Goal: Information Seeking & Learning: Find contact information

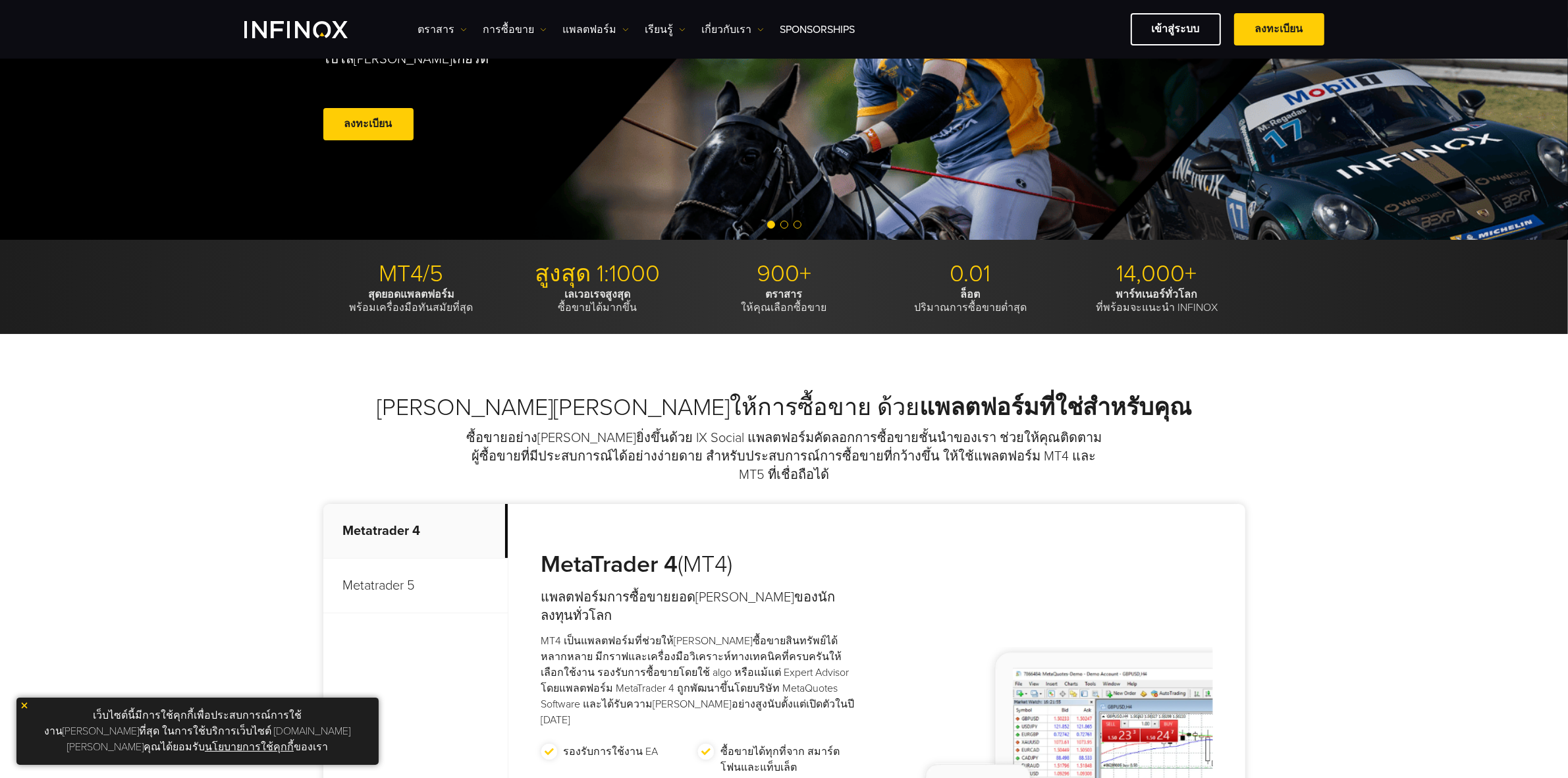
scroll to position [274, 0]
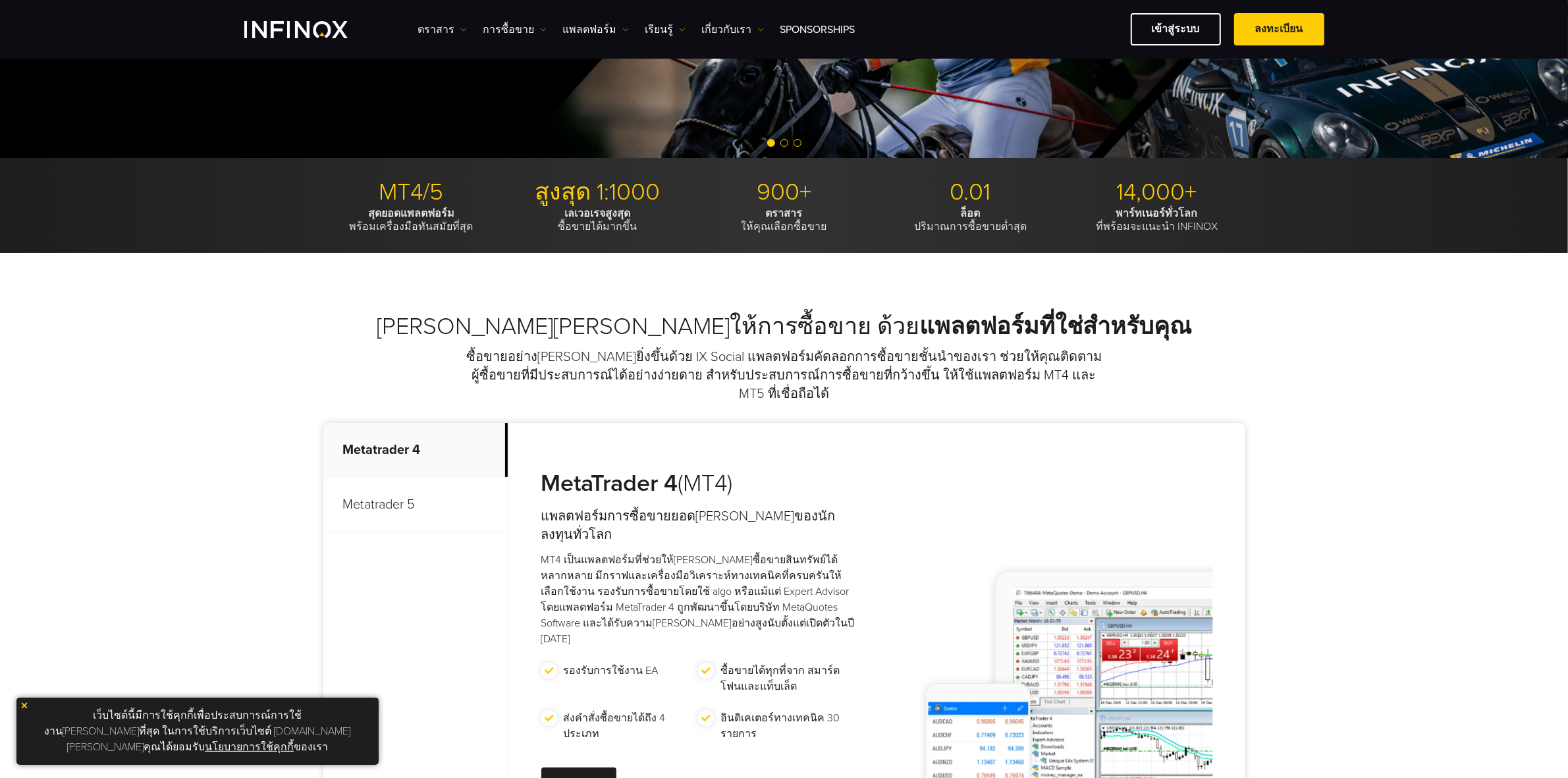
click at [1410, 491] on div "[PERSON_NAME][PERSON_NAME]ให้การซื้อขาย ด้วย แพลตฟอร์มที่ใช่สำหรับคุณ ซื้อขายอย…" at bounding box center [784, 585] width 1568 height 663
click at [206, 432] on div "[PERSON_NAME][PERSON_NAME]ให้การซื้อขาย ด้วย แพลตฟอร์มที่ใช่สำหรับคุณ ซื้อขายอย…" at bounding box center [784, 585] width 1568 height 663
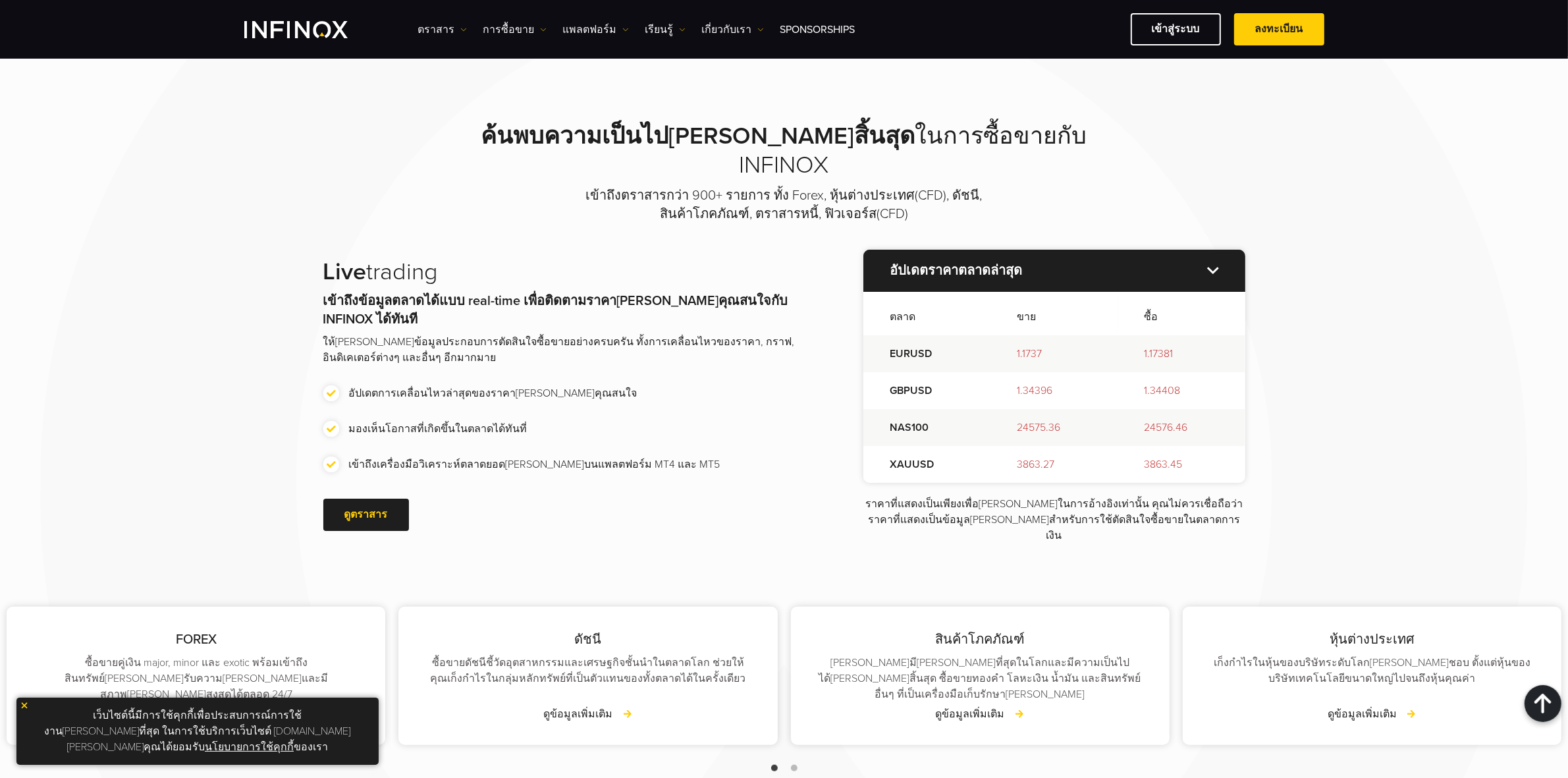
scroll to position [2332, 0]
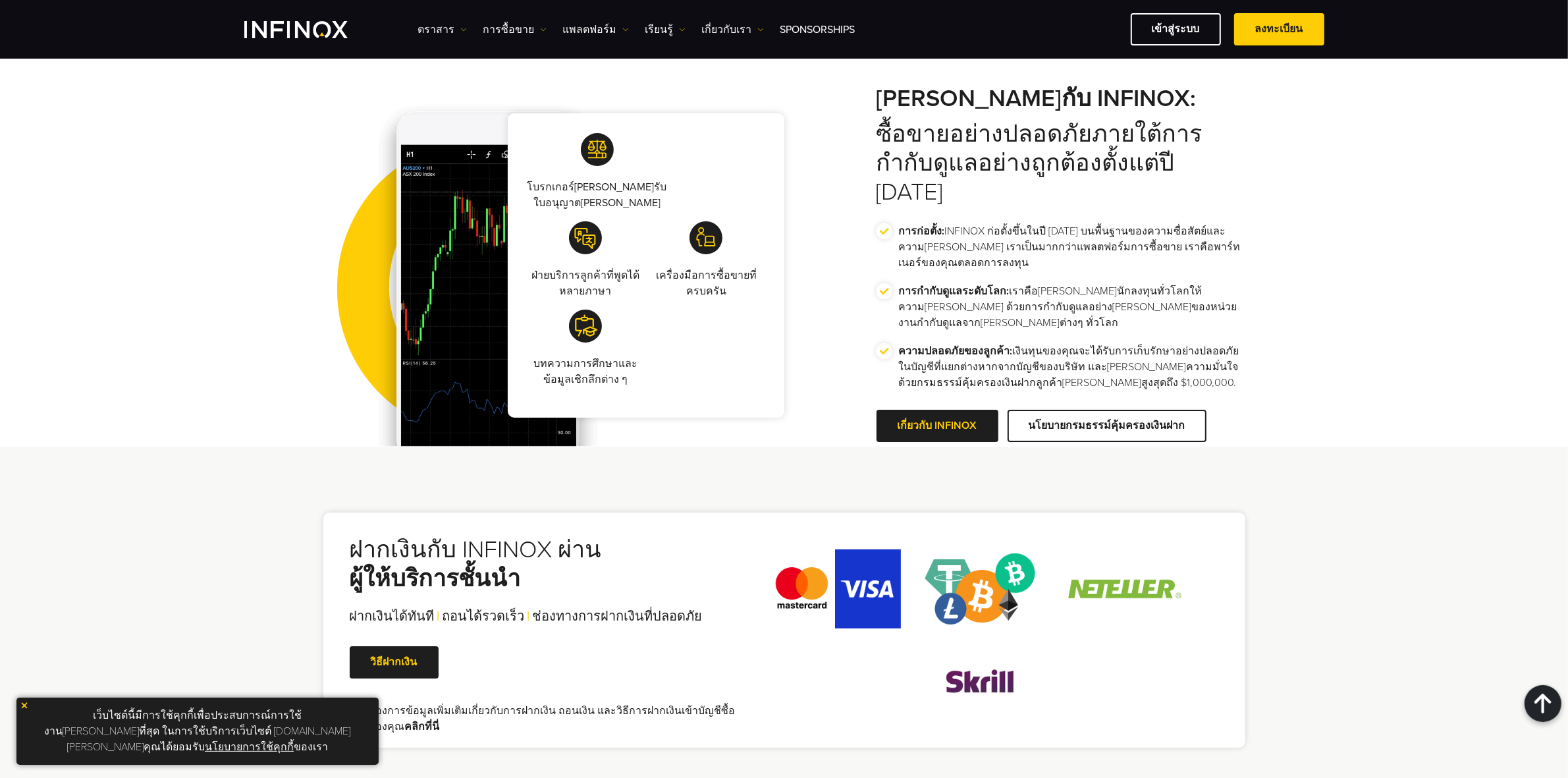
click at [1341, 446] on div "ฝากเงินกับ INFINOX ผ่าน ผู้ให้บริการชั้นนำ ฝากเงินได้ทันที | ถอนได้รวดเร็ว | ช่…" at bounding box center [784, 630] width 1568 height 367
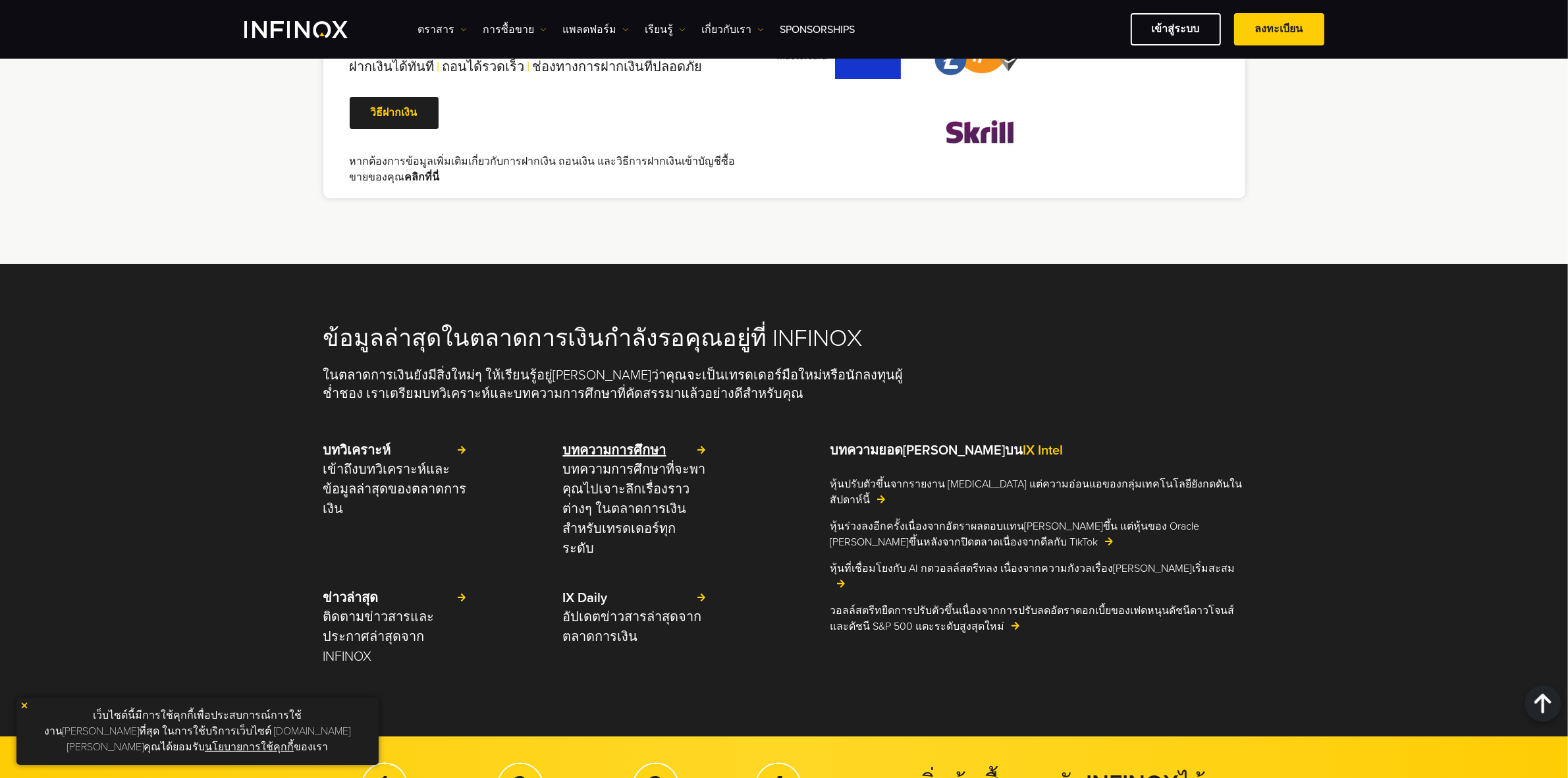
scroll to position [0, 0]
click at [198, 448] on div "ข้อมูลล่าสุดในตลาดการเงินกำลังรอคุณอยู่ที่ INFINOX ในตลาดการเงินยังมีสิ่งใหม่ๆ …" at bounding box center [784, 500] width 1568 height 472
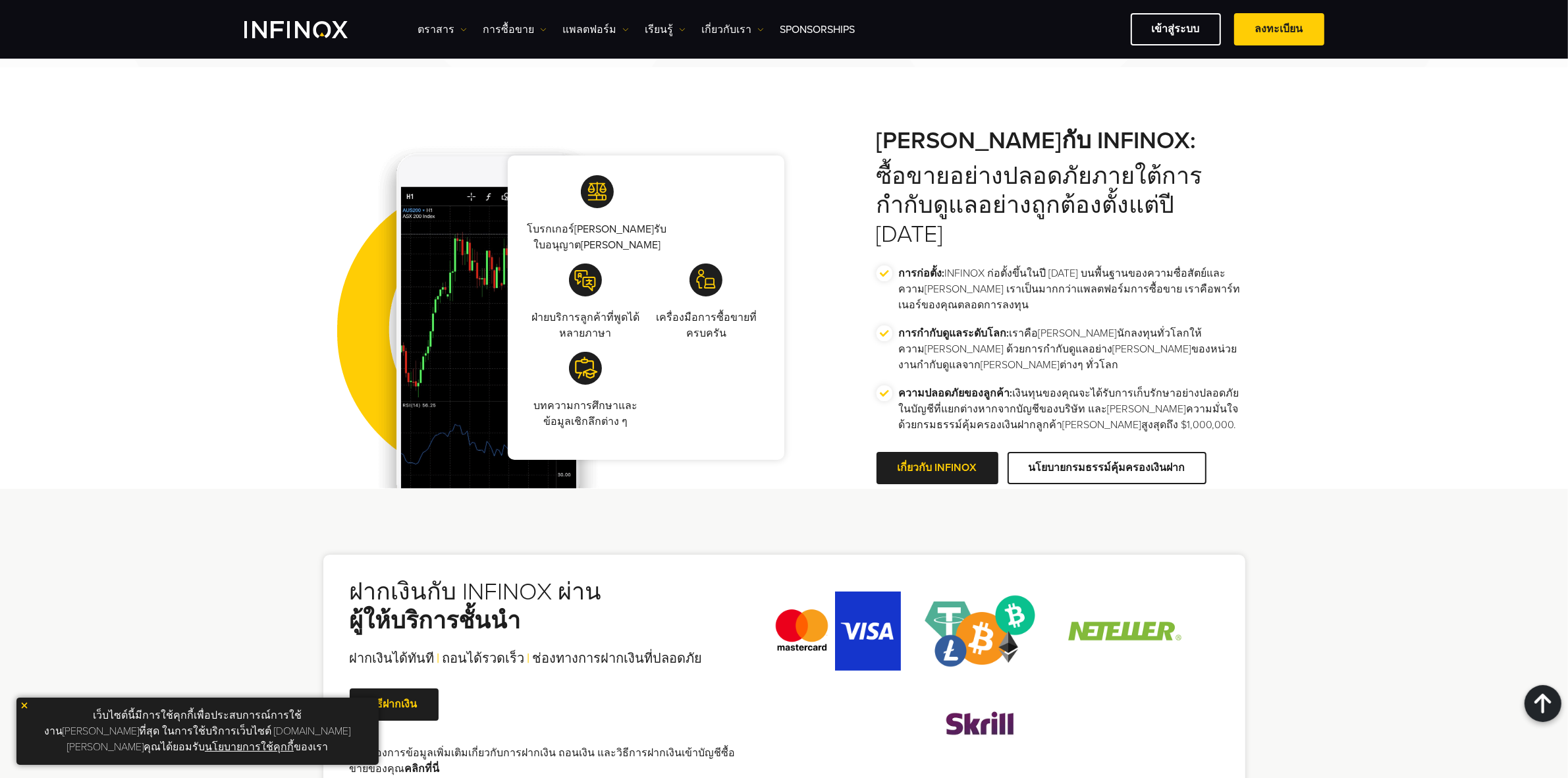
scroll to position [2177, 0]
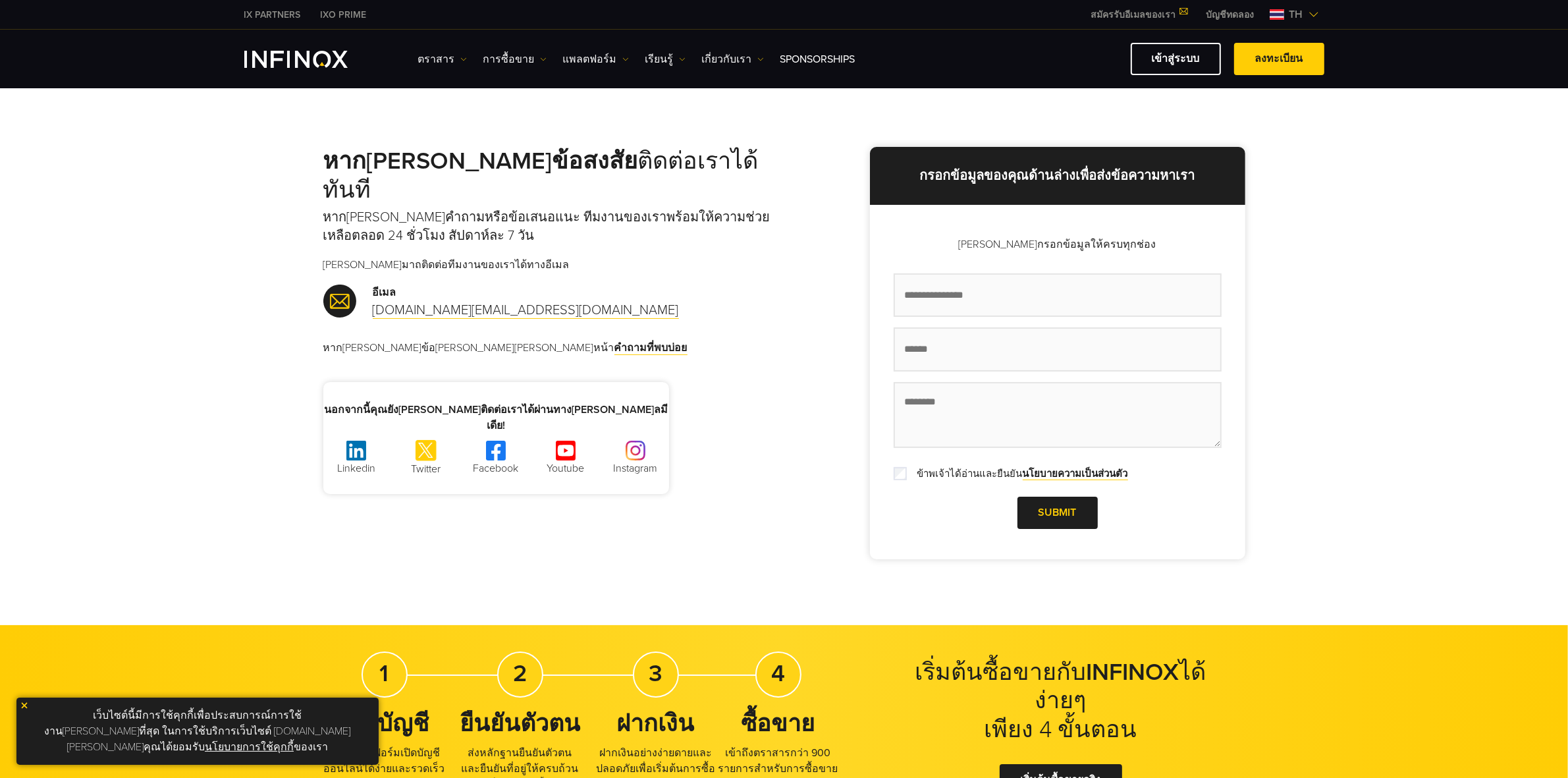
click at [229, 361] on div "หากคุณมีข้อสงสัย ติดต่อเราได้ทันที หากคุณมีคำถามหรือข้อเสนอแนะ ทีมงานของเราพร้อ…" at bounding box center [784, 356] width 1568 height 537
drag, startPoint x: 367, startPoint y: 149, endPoint x: 745, endPoint y: 152, distance: 378.0
click at [745, 152] on h2 "หากคุณมีข้อสงสัย ติดต่อเราได้ทันที" at bounding box center [554, 175] width 461 height 58
click at [355, 208] on p "หากคุณมีคำถามหรือข้อเสนอแนะ ทีมงานของเราพร้อมให้ความช่วยเหลือตลอด 24 ชั่วโมง สั…" at bounding box center [554, 227] width 461 height 37
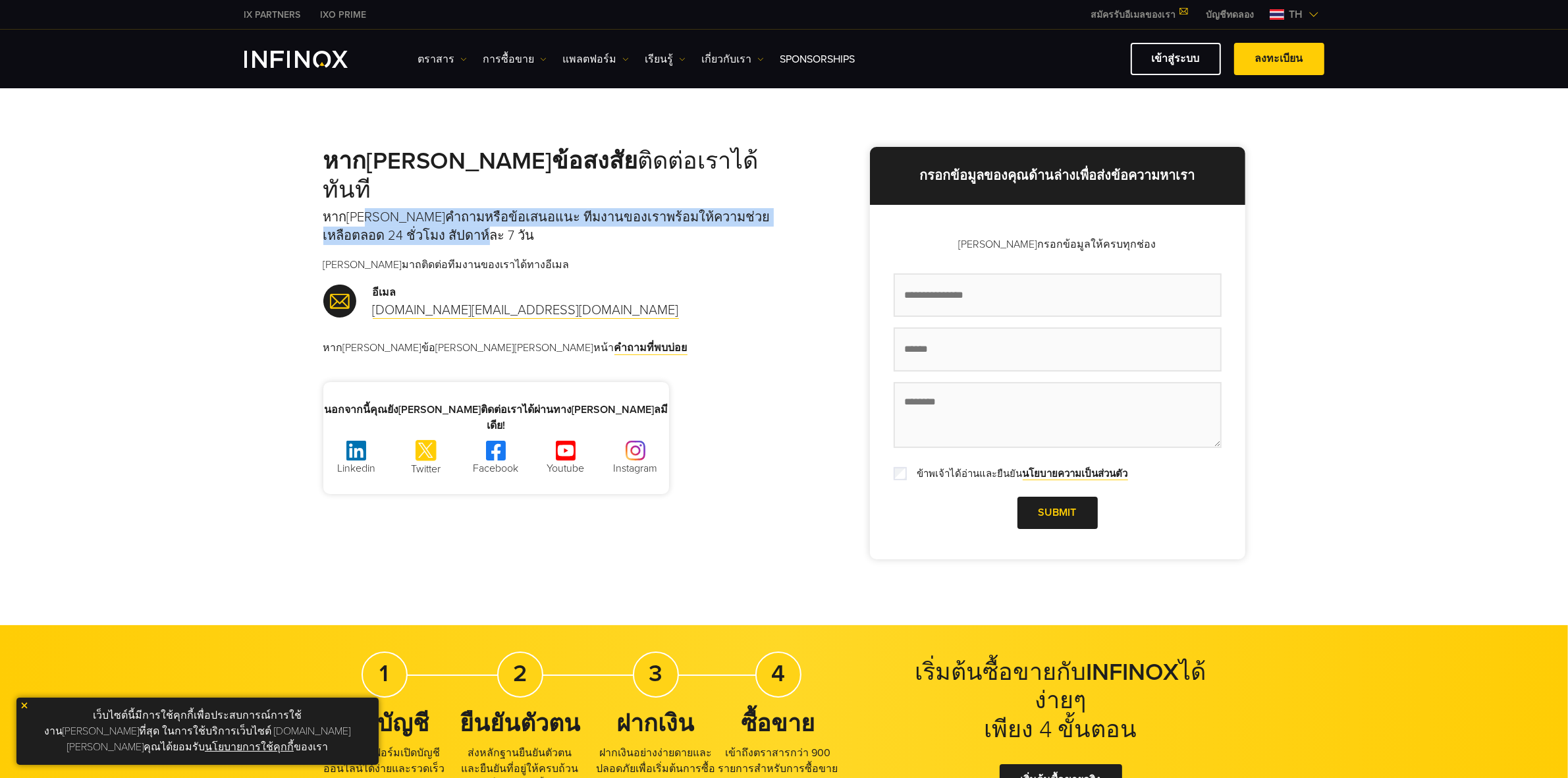
drag, startPoint x: 363, startPoint y: 183, endPoint x: 691, endPoint y: 206, distance: 328.8
click at [691, 208] on p "หากคุณมีคำถามหรือข้อเสนอแนะ ทีมงานของเราพร้อมให้ความช่วยเหลือตลอด 24 ชั่วโมง สั…" at bounding box center [554, 227] width 461 height 37
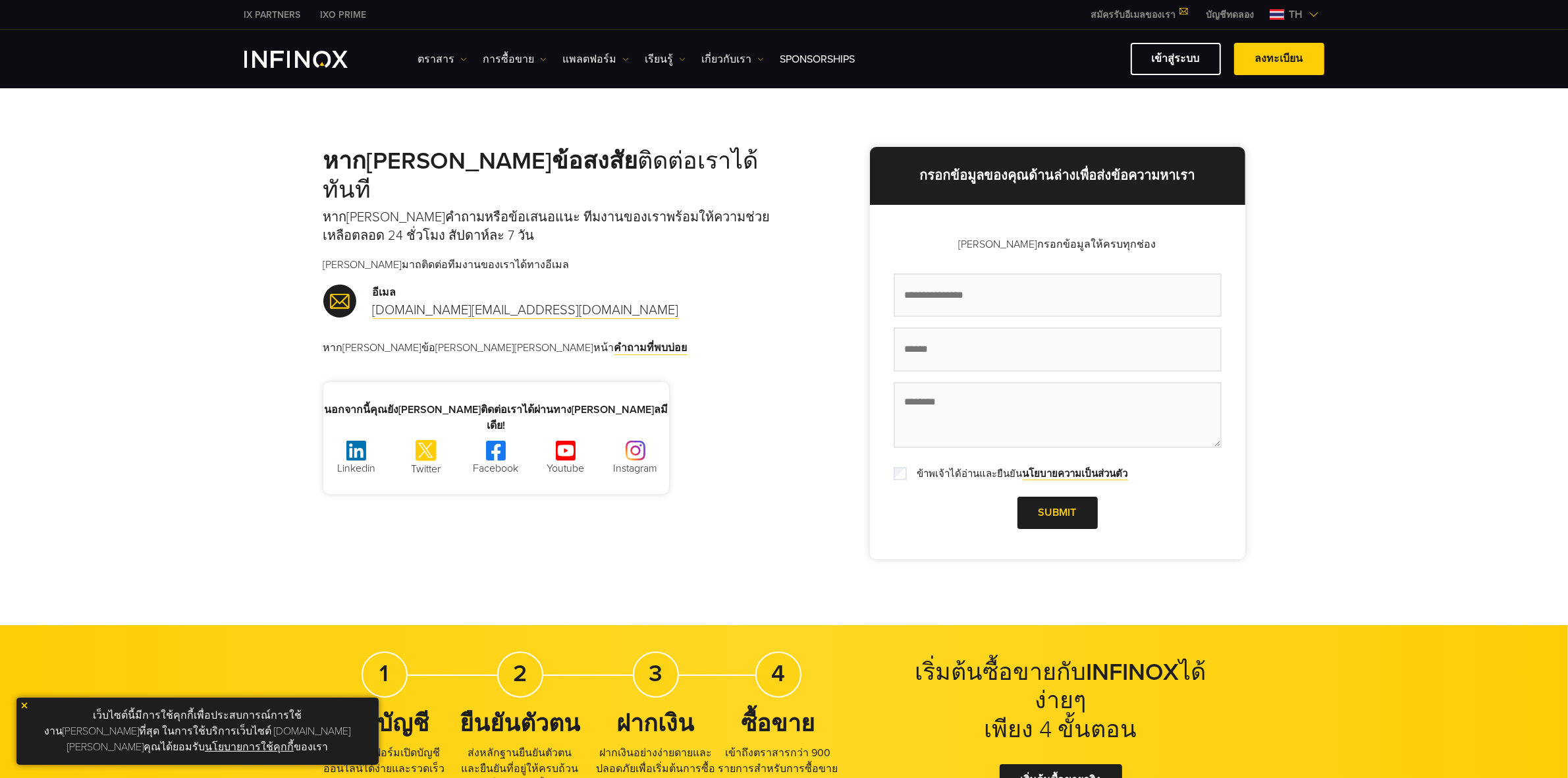
drag, startPoint x: 361, startPoint y: 207, endPoint x: 396, endPoint y: 207, distance: 35.0
click at [391, 208] on p "หากคุณมีคำถามหรือข้อเสนอแนะ ทีมงานของเราพร้อมให้ความช่วยเหลือตลอด 24 ชั่วโมง สั…" at bounding box center [554, 227] width 461 height 37
click at [396, 208] on p "หากคุณมีคำถามหรือข้อเสนอแนะ ทีมงานของเราพร้อมให้ความช่วยเหลือตลอด 24 ชั่วโมง สั…" at bounding box center [554, 227] width 461 height 37
click at [397, 208] on p "หากคุณมีคำถามหรือข้อเสนอแนะ ทีมงานของเราพร้อมให้ความช่วยเหลือตลอด 24 ชั่วโมง สั…" at bounding box center [554, 227] width 461 height 37
click at [439, 208] on p "หากคุณมีคำถามหรือข้อเสนอแนะ ทีมงานของเราพร้อมให้ความช่วยเหลือตลอด 24 ชั่วโมง สั…" at bounding box center [554, 227] width 461 height 37
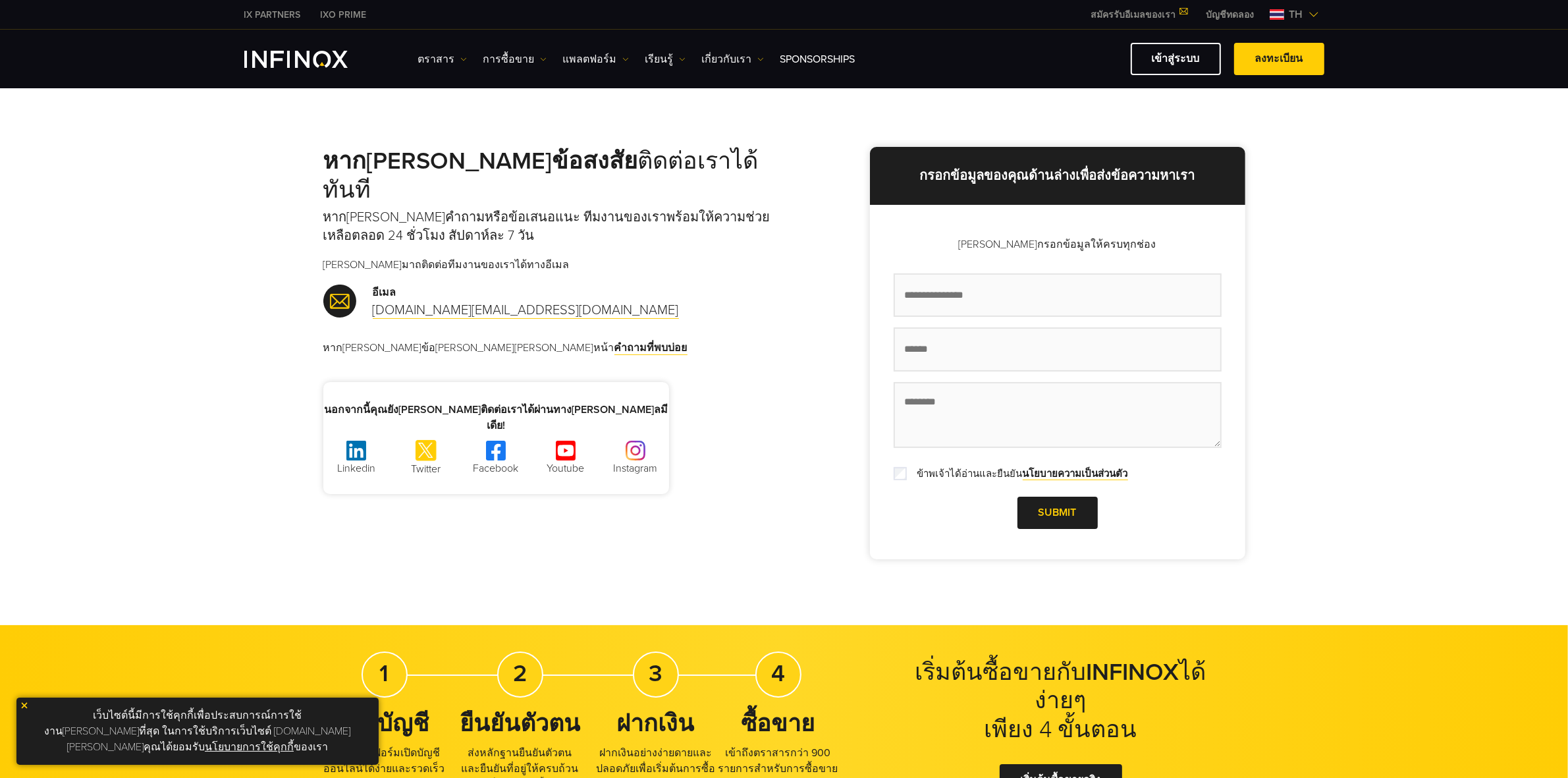
click at [1368, 492] on div "หากคุณมีข้อสงสัย ติดต่อเราได้ทันที หากคุณมีคำถามหรือข้อเสนอแนะ ทีมงานของเราพร้อ…" at bounding box center [784, 356] width 1568 height 537
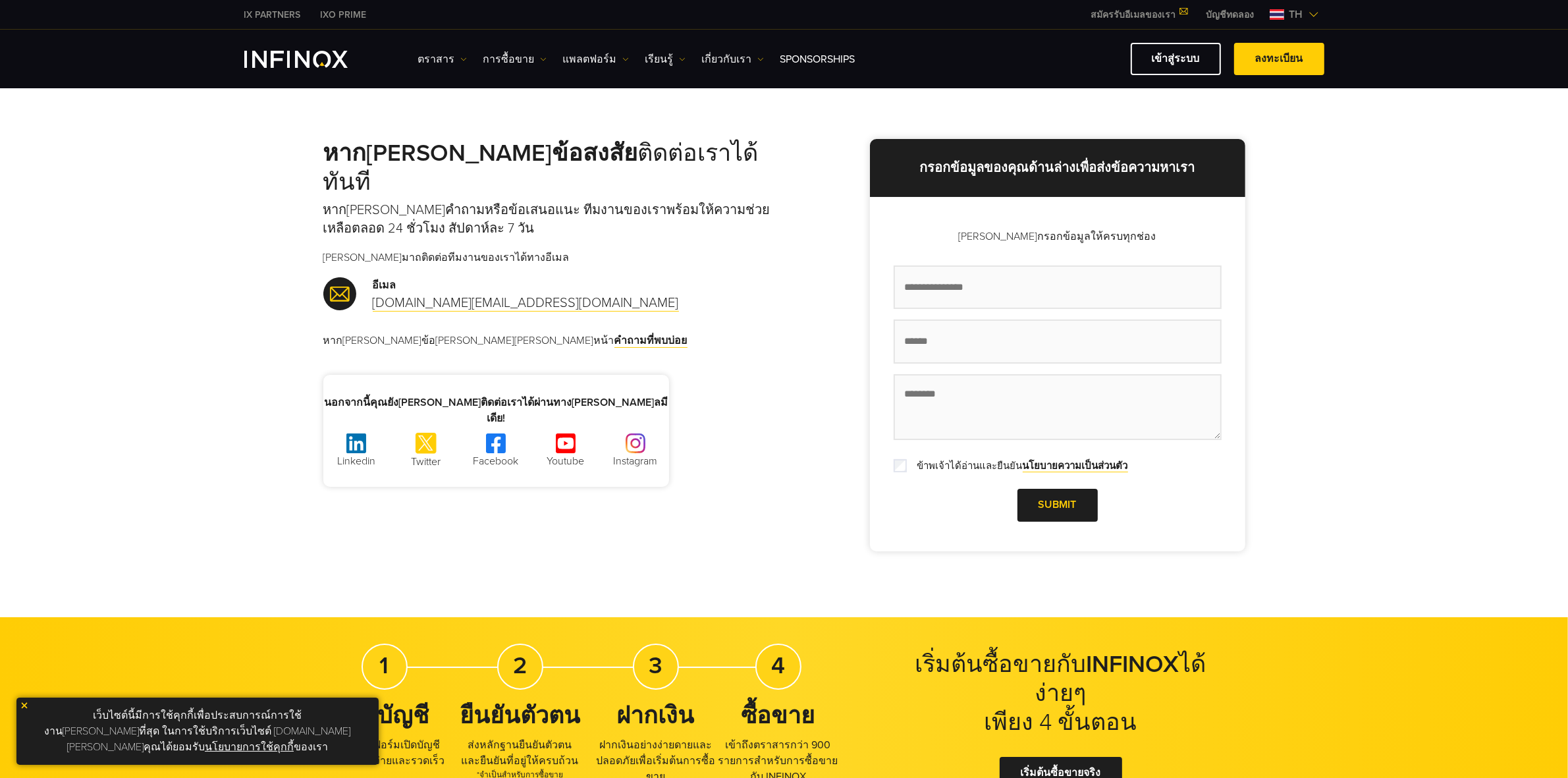
click at [1373, 272] on div "หากคุณมีข้อสงสัย ติดต่อเราได้ทันที หากคุณมีคำถามหรือข้อเสนอแนะ ทีมงานของเราพร้อ…" at bounding box center [784, 349] width 1568 height 537
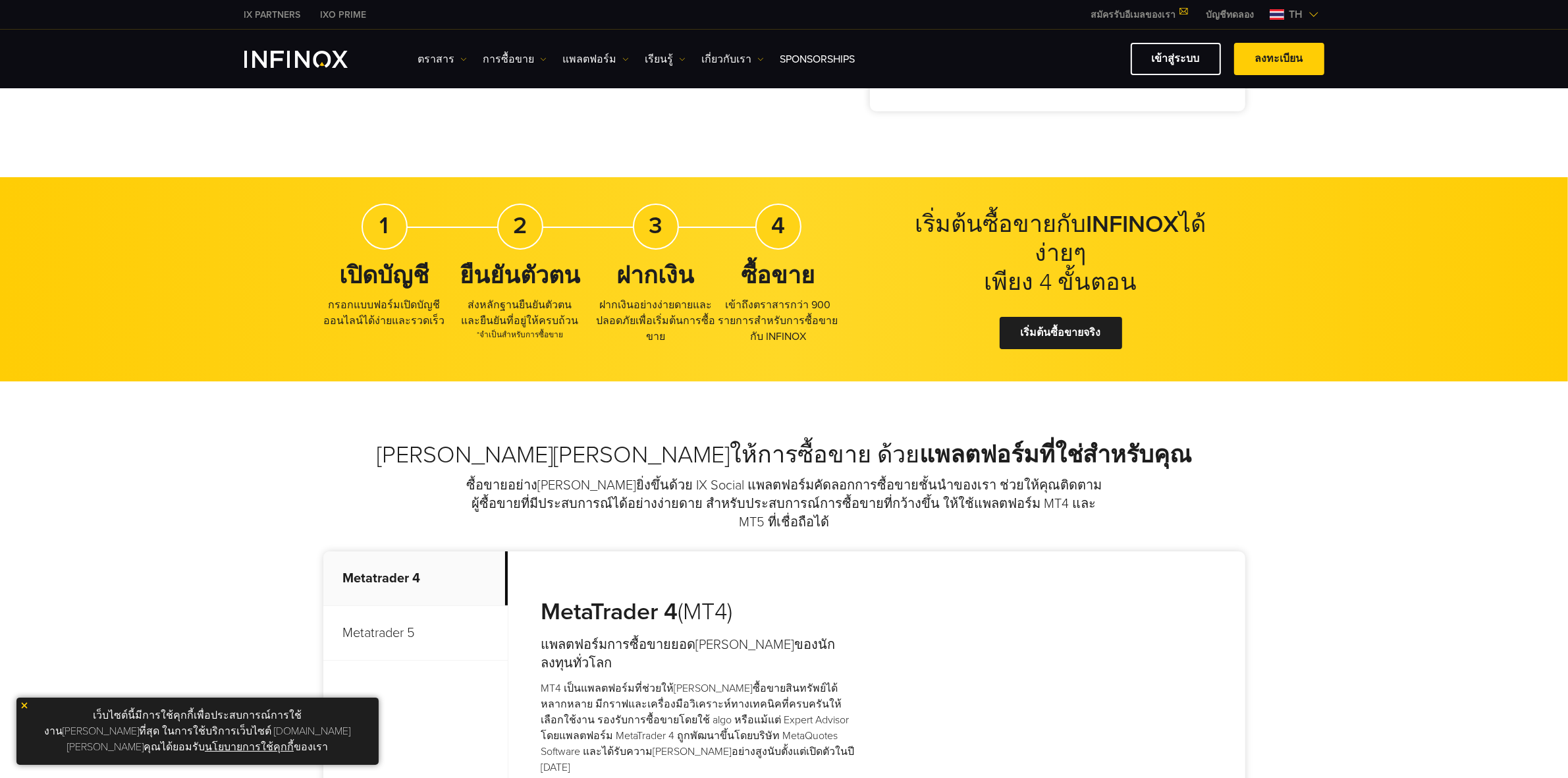
scroll to position [685, 0]
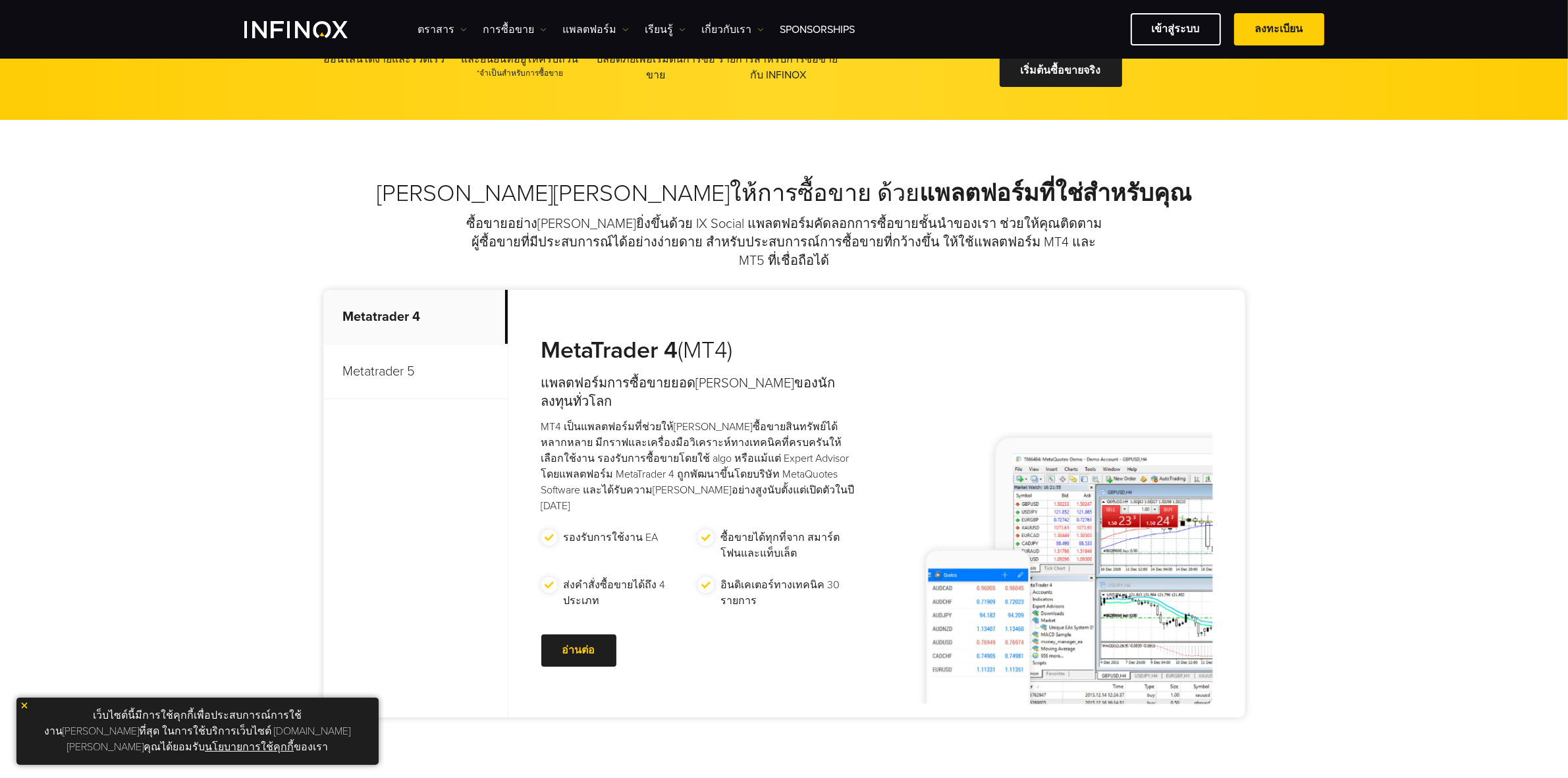
drag, startPoint x: 1512, startPoint y: 420, endPoint x: 1193, endPoint y: 313, distance: 336.5
click at [1513, 420] on div "[PERSON_NAME][PERSON_NAME]ให้การซื้อขาย ด้วย แพลตฟอร์มที่ใช่สำหรับคุณ ซื้อขายอย…" at bounding box center [784, 452] width 1568 height 663
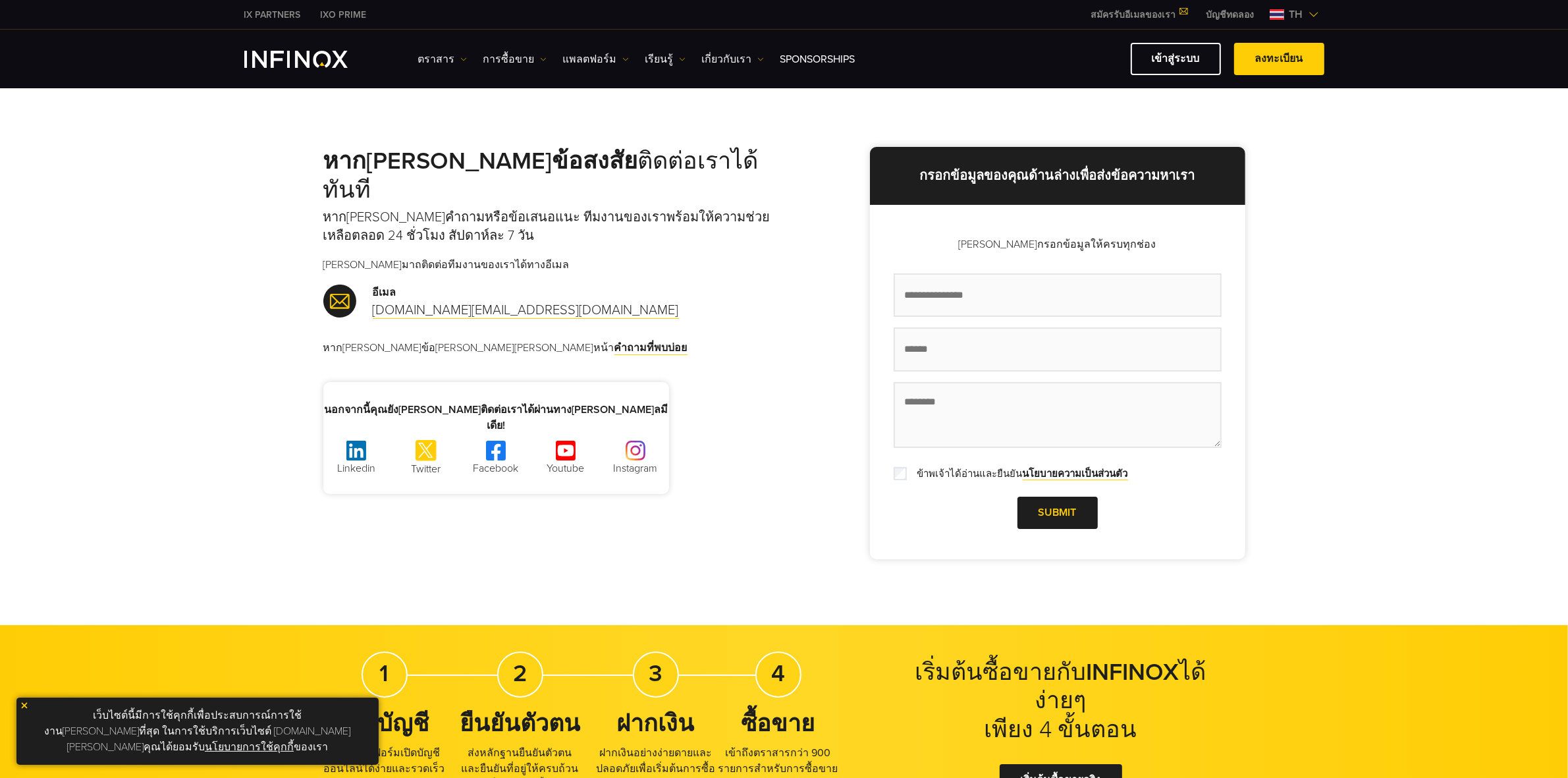
drag, startPoint x: 344, startPoint y: 203, endPoint x: 369, endPoint y: 203, distance: 25.0
click at [363, 208] on p "หากคุณมีคำถามหรือข้อเสนอแนะ ทีมงานของเราพร้อมให้ความช่วยเหลือตลอด 24 ชั่วโมง สั…" at bounding box center [554, 227] width 461 height 37
click at [728, 340] on p "หากคุณมีข้อสงสัย ลองดูที่หน้า คำถามที่พบบ่อย" at bounding box center [554, 347] width 461 height 16
click at [1339, 426] on div "หากคุณมีข้อสงสัย ติดต่อเราได้ทันที หากคุณมีคำถามหรือข้อเสนอแนะ ทีมงานของเราพร้อ…" at bounding box center [784, 356] width 1568 height 537
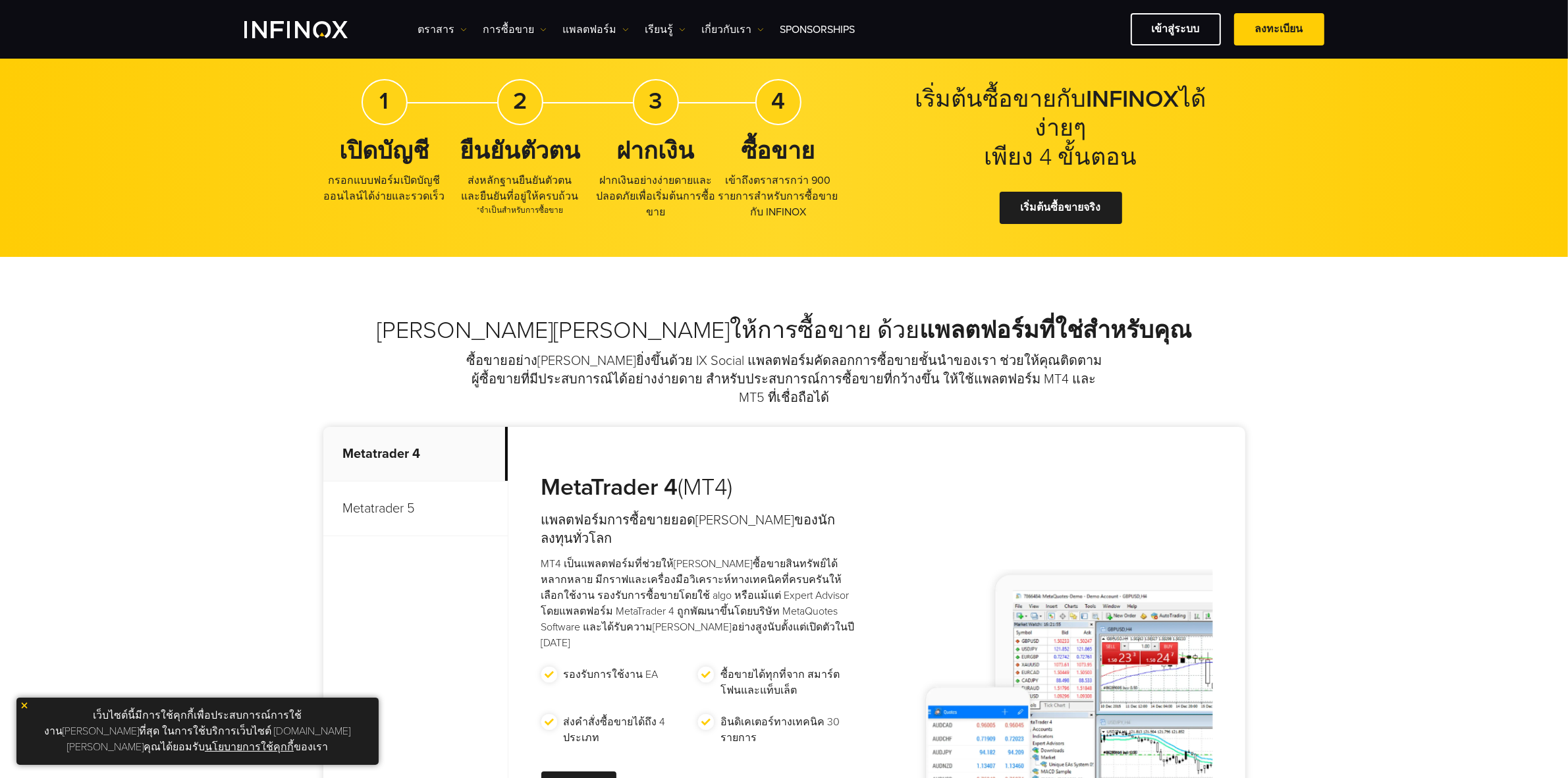
click at [1419, 452] on div "[PERSON_NAME][PERSON_NAME]ให้การซื้อขาย ด้วย แพลตฟอร์มที่ใช่สำหรับคุณ ซื้อขายอย…" at bounding box center [784, 588] width 1568 height 663
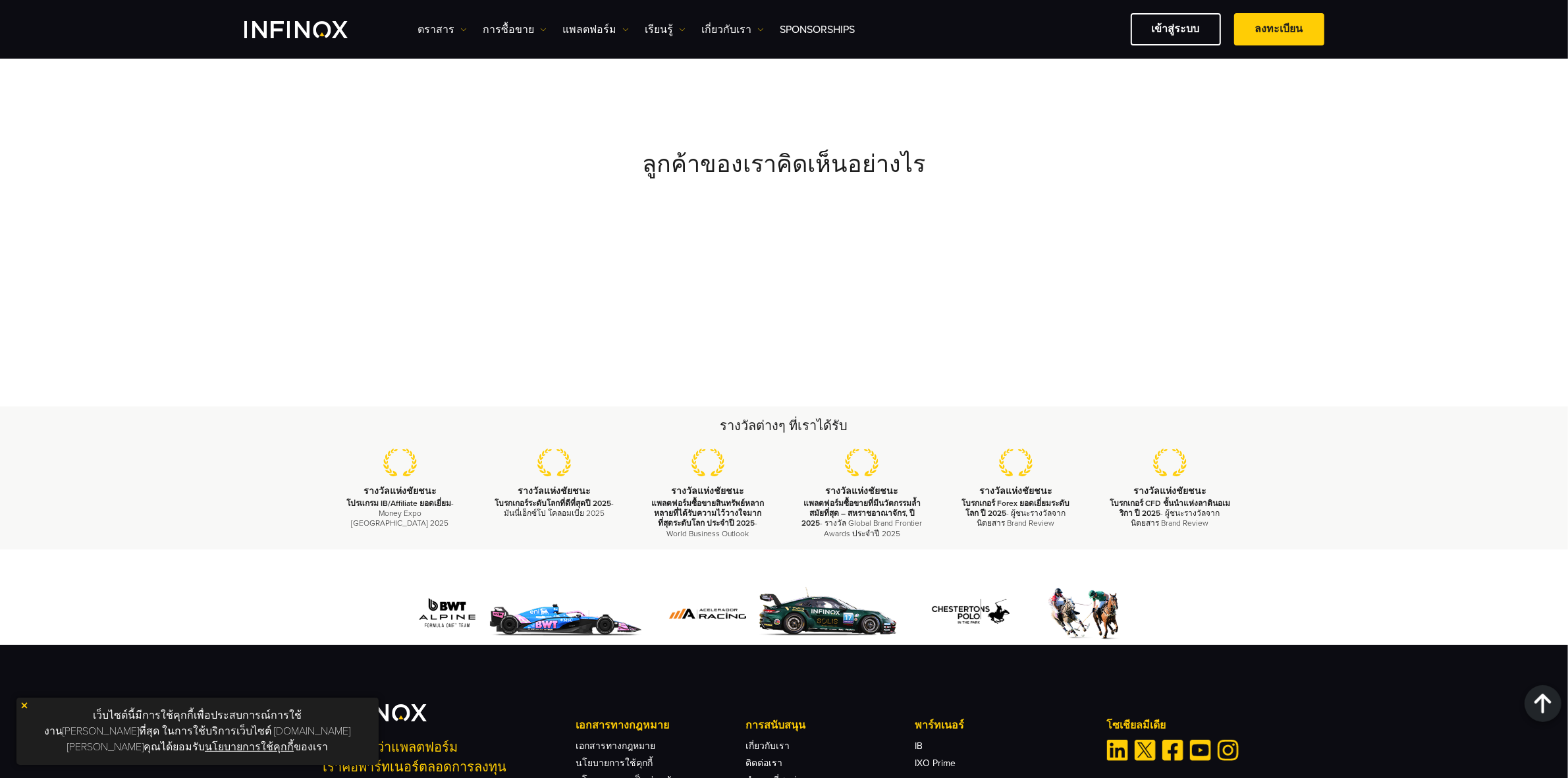
click at [1419, 452] on div "รางวัลต่างๆ ที่เราได้รับ รางวัลแห่ง[PERSON_NAME] โปรแกรม IB/Affiliate ยอดเยี่ยม…" at bounding box center [784, 477] width 1568 height 143
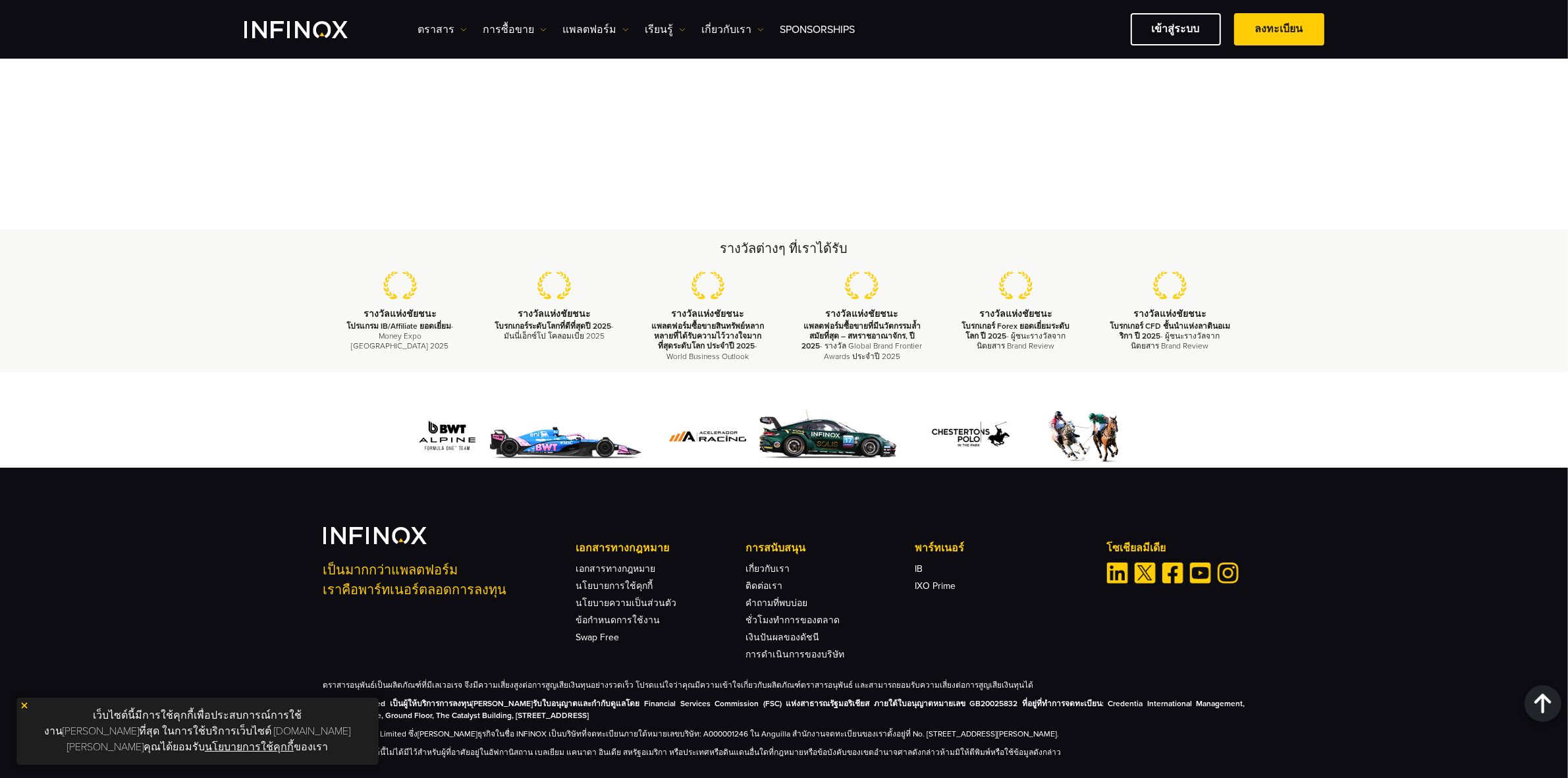
click at [1398, 377] on div at bounding box center [784, 420] width 1568 height 95
click at [682, 699] on strong "INFINOX Limited เป็นผู้ให้บริการการลงทุน[PERSON_NAME]รับใบอนุญาตและกำกับดูแลโดย…" at bounding box center [785, 709] width 922 height 21
click at [497, 699] on strong "INFINOX Limited เป็นผู้ให้บริการการลงทุน[PERSON_NAME]รับใบอนุญาตและกำกับดูแลโดย…" at bounding box center [785, 709] width 922 height 21
drag, startPoint x: 462, startPoint y: 680, endPoint x: 560, endPoint y: 680, distance: 98.0
click at [558, 697] on p "INFINOX Limited เป็นผู้ให้บริการการลงทุน[PERSON_NAME]รับใบอนุญาตและกำกับดูแลโดย…" at bounding box center [785, 709] width 922 height 24
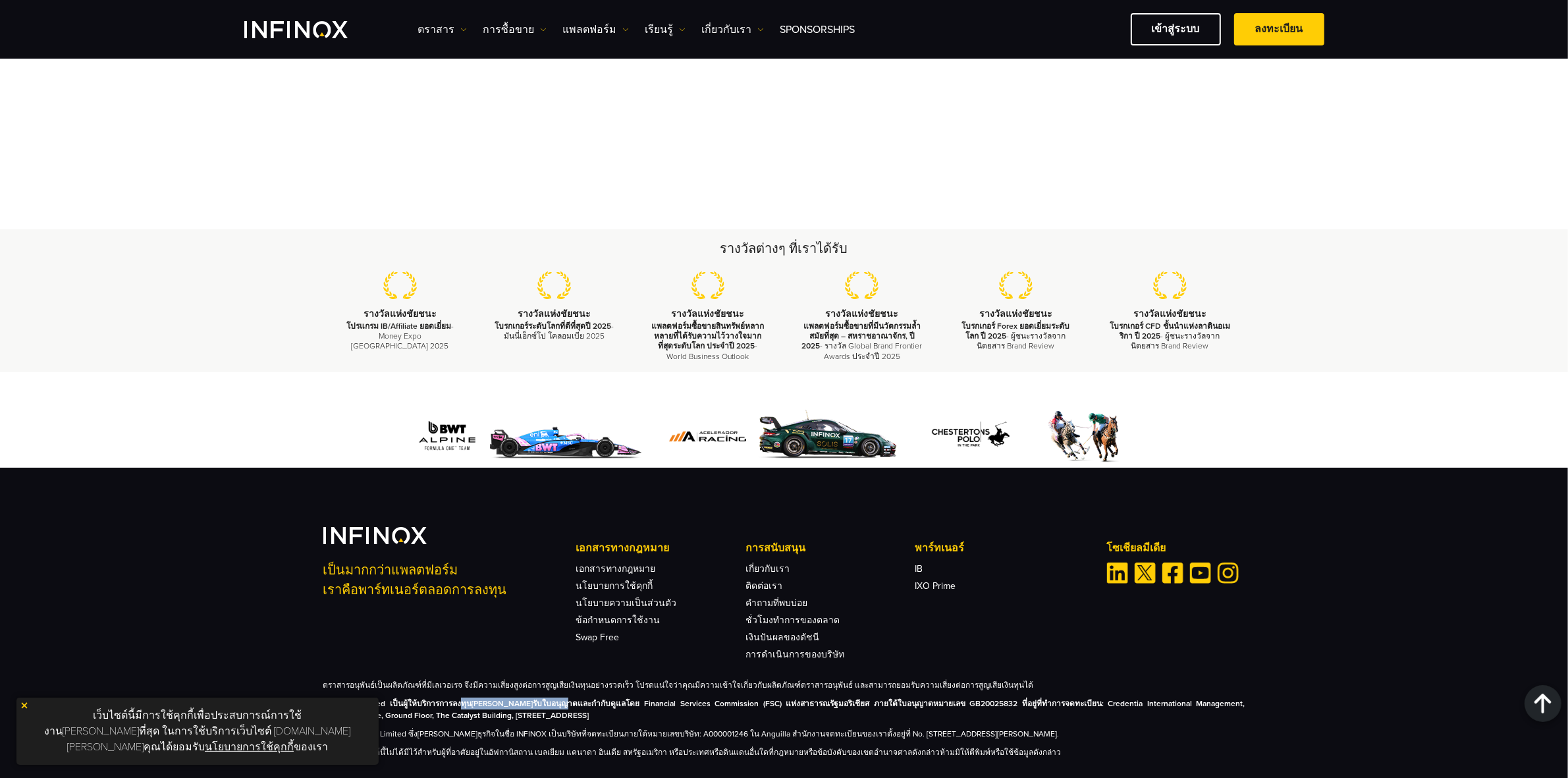
click at [560, 697] on p "INFINOX Limited เป็นผู้ให้บริการการลงทุน[PERSON_NAME]รับใบอนุญาตและกำกับดูแลโดย…" at bounding box center [785, 709] width 922 height 24
click at [560, 699] on strong "INFINOX Limited เป็นผู้ให้บริการการลงทุน[PERSON_NAME]รับใบอนุญาตและกำกับดูแลโดย…" at bounding box center [785, 709] width 922 height 21
click at [1391, 317] on div "รางวัลต่างๆ ที่เราได้รับ รางวัลแห่ง[PERSON_NAME] โปรแกรม IB/Affiliate ยอดเยี่ยม…" at bounding box center [784, 301] width 1568 height 143
